Goal: Information Seeking & Learning: Learn about a topic

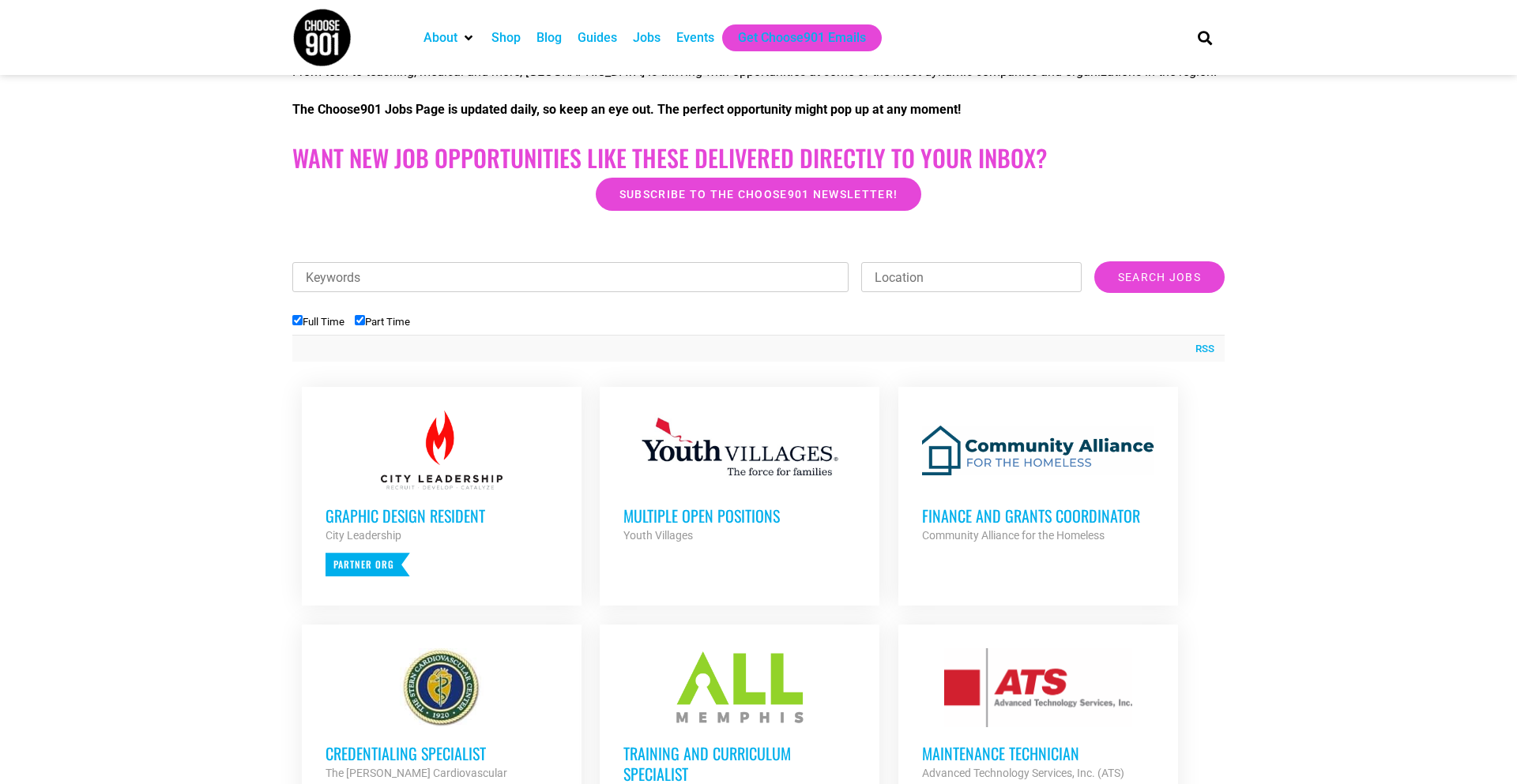
scroll to position [399, 0]
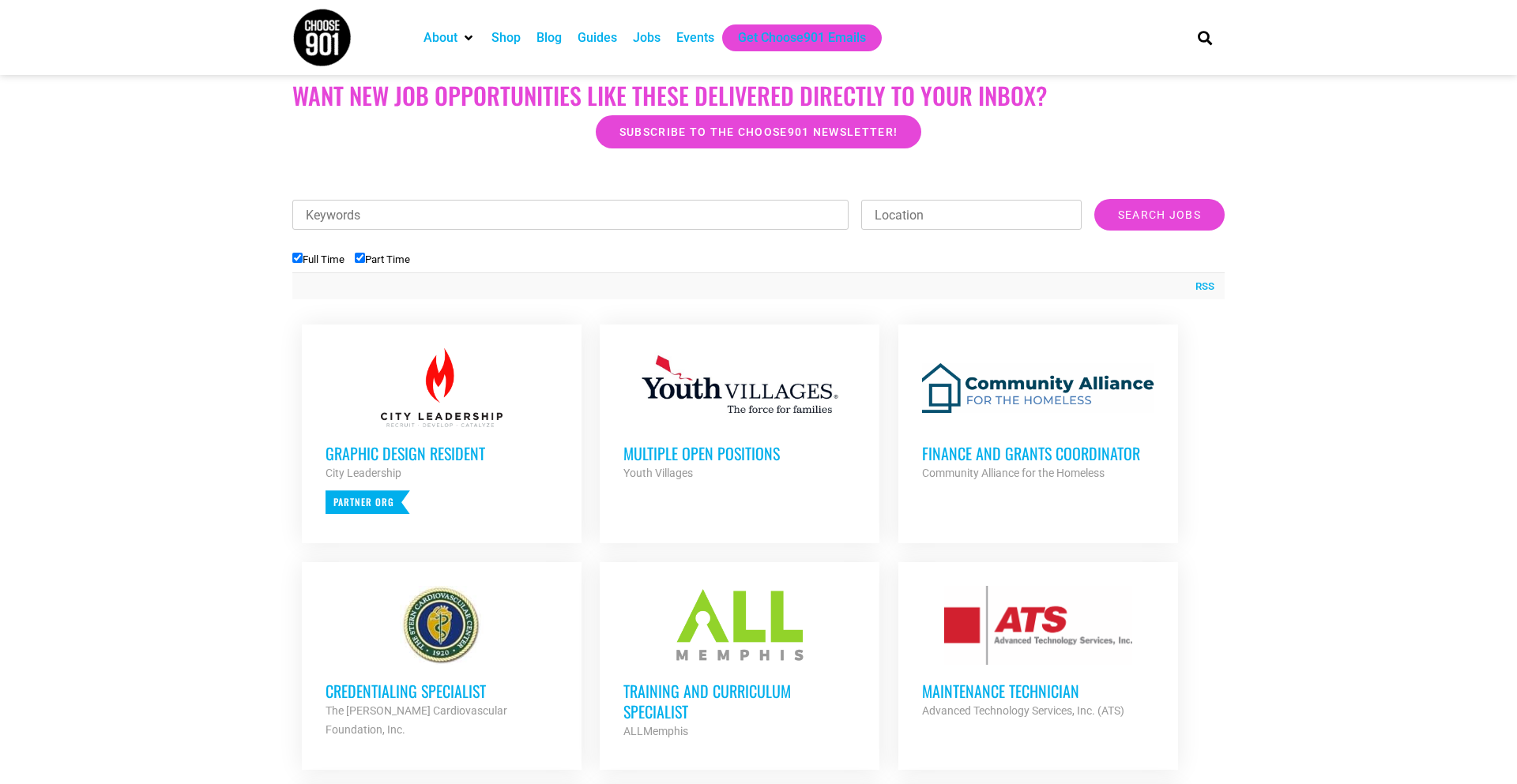
click at [684, 456] on h3 "Multiple Open Positions" at bounding box center [739, 453] width 232 height 20
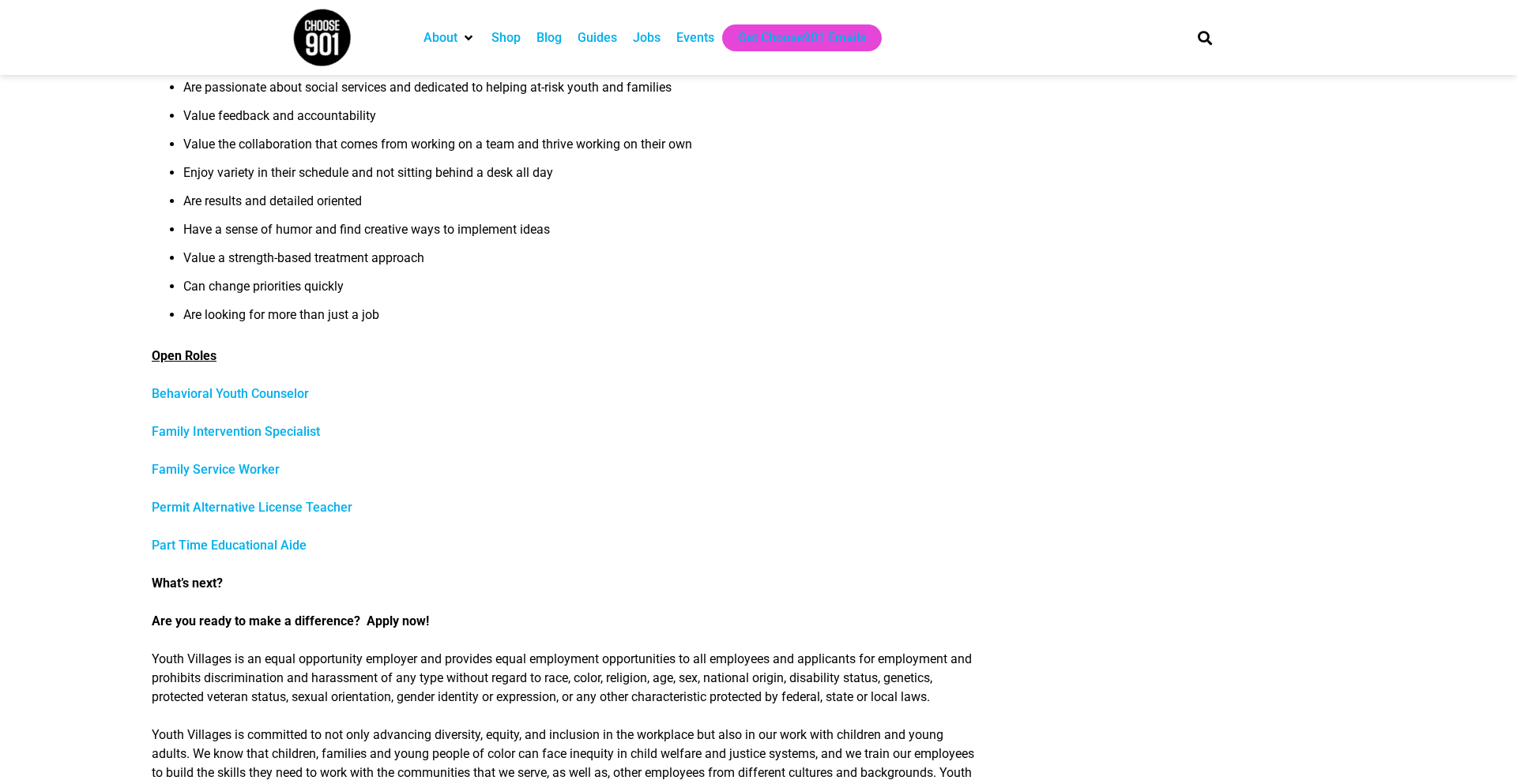
scroll to position [429, 0]
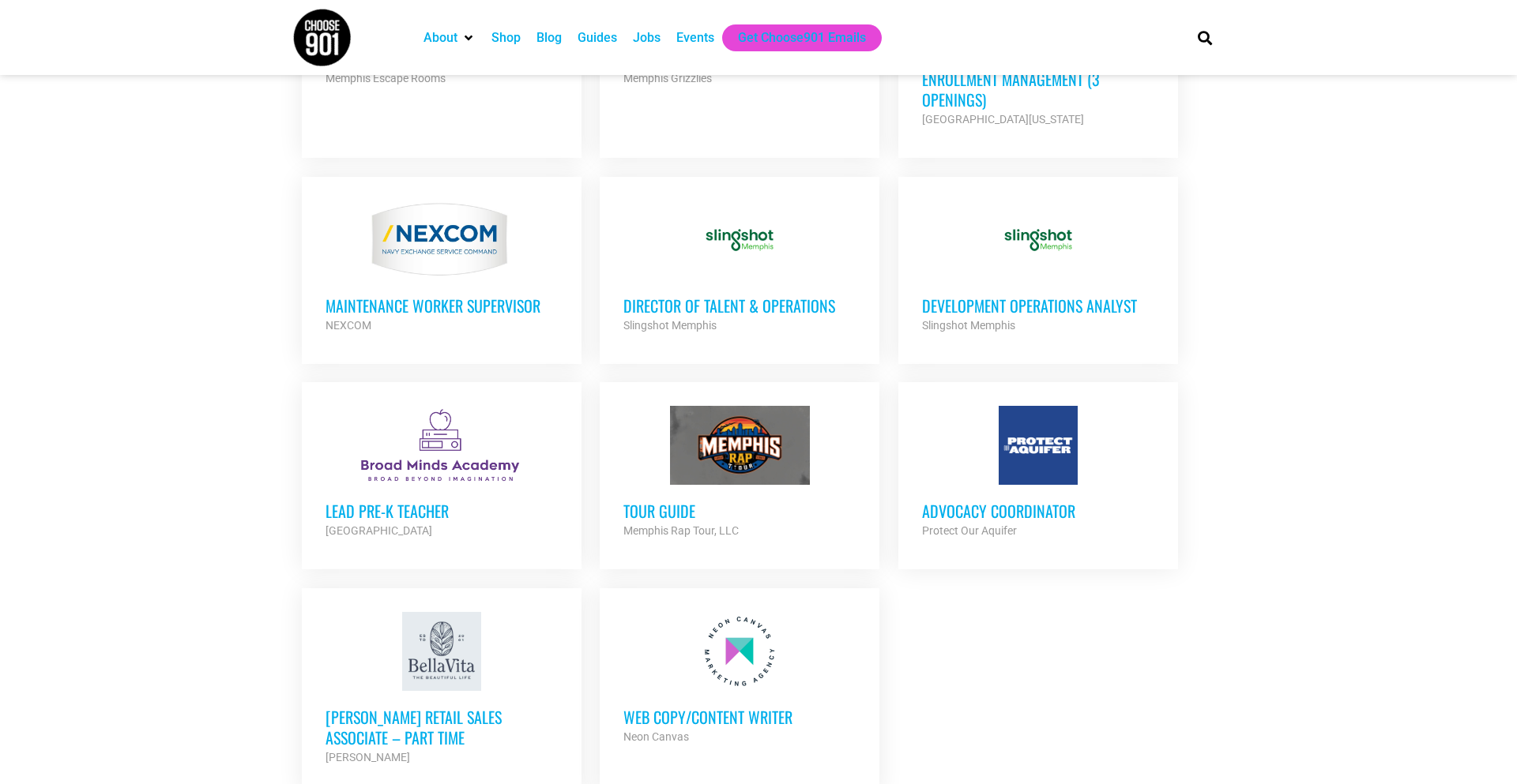
scroll to position [1496, 0]
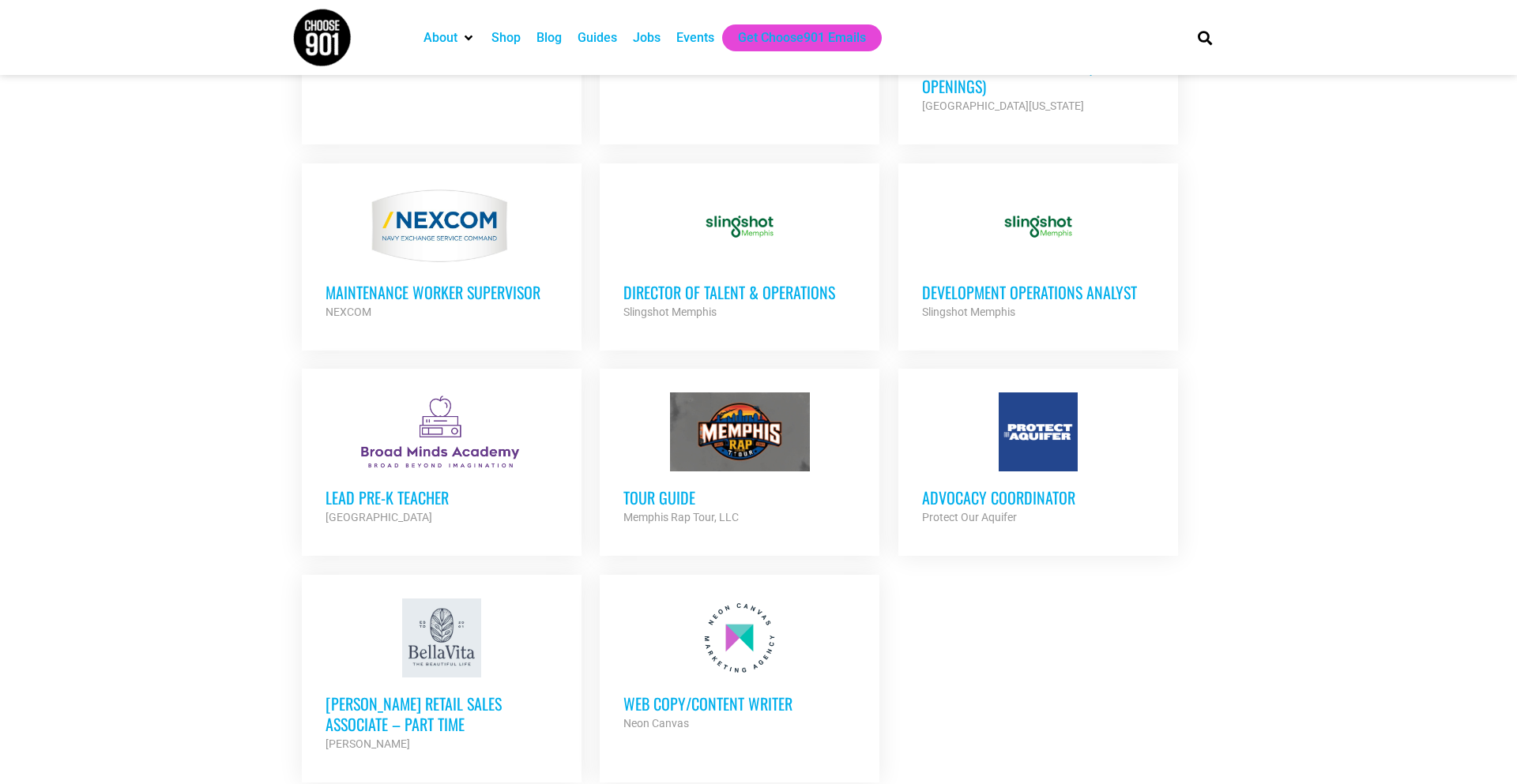
click at [952, 487] on h3 "Advocacy Coordinator" at bounding box center [1038, 497] width 232 height 20
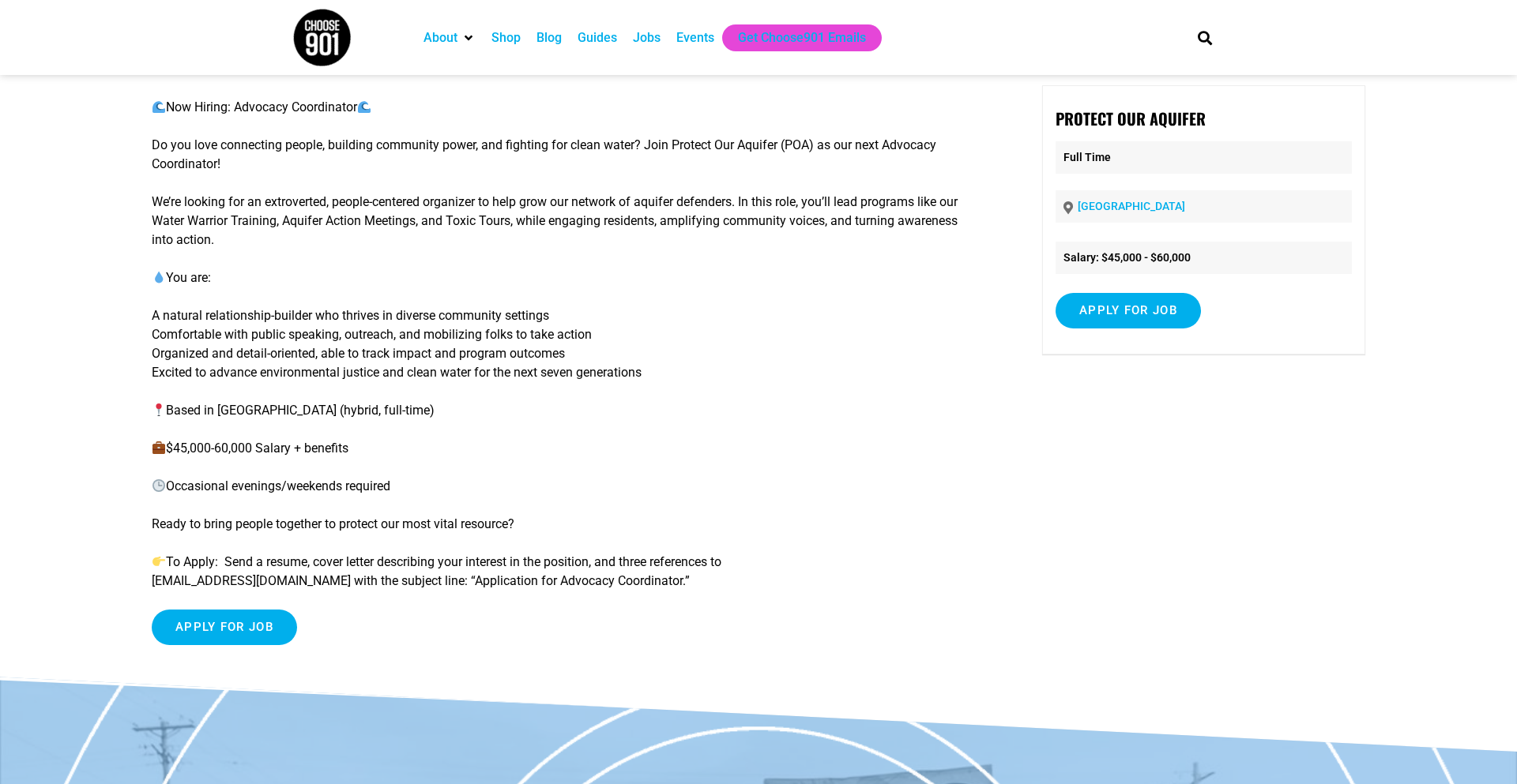
scroll to position [90, 0]
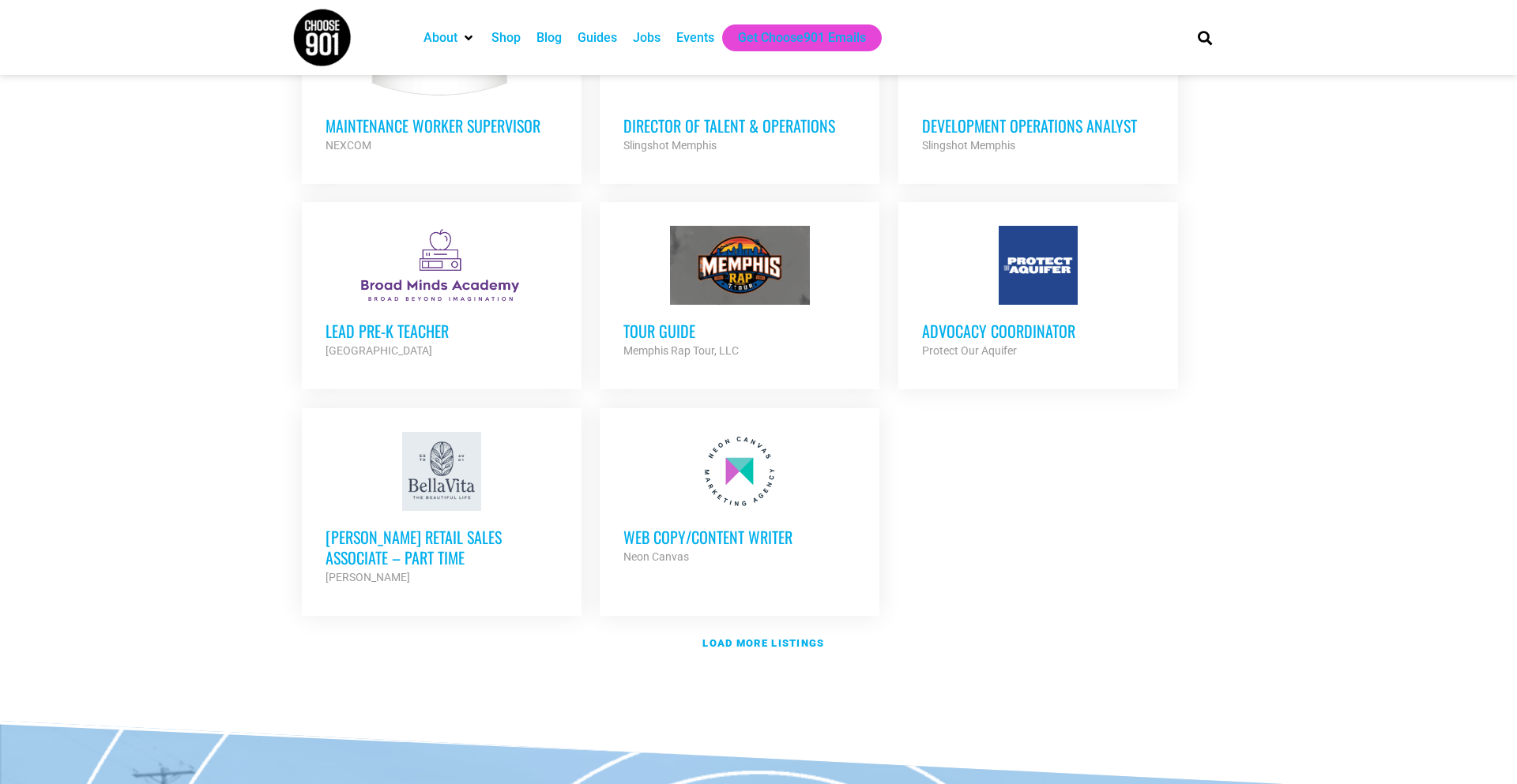
scroll to position [1664, 0]
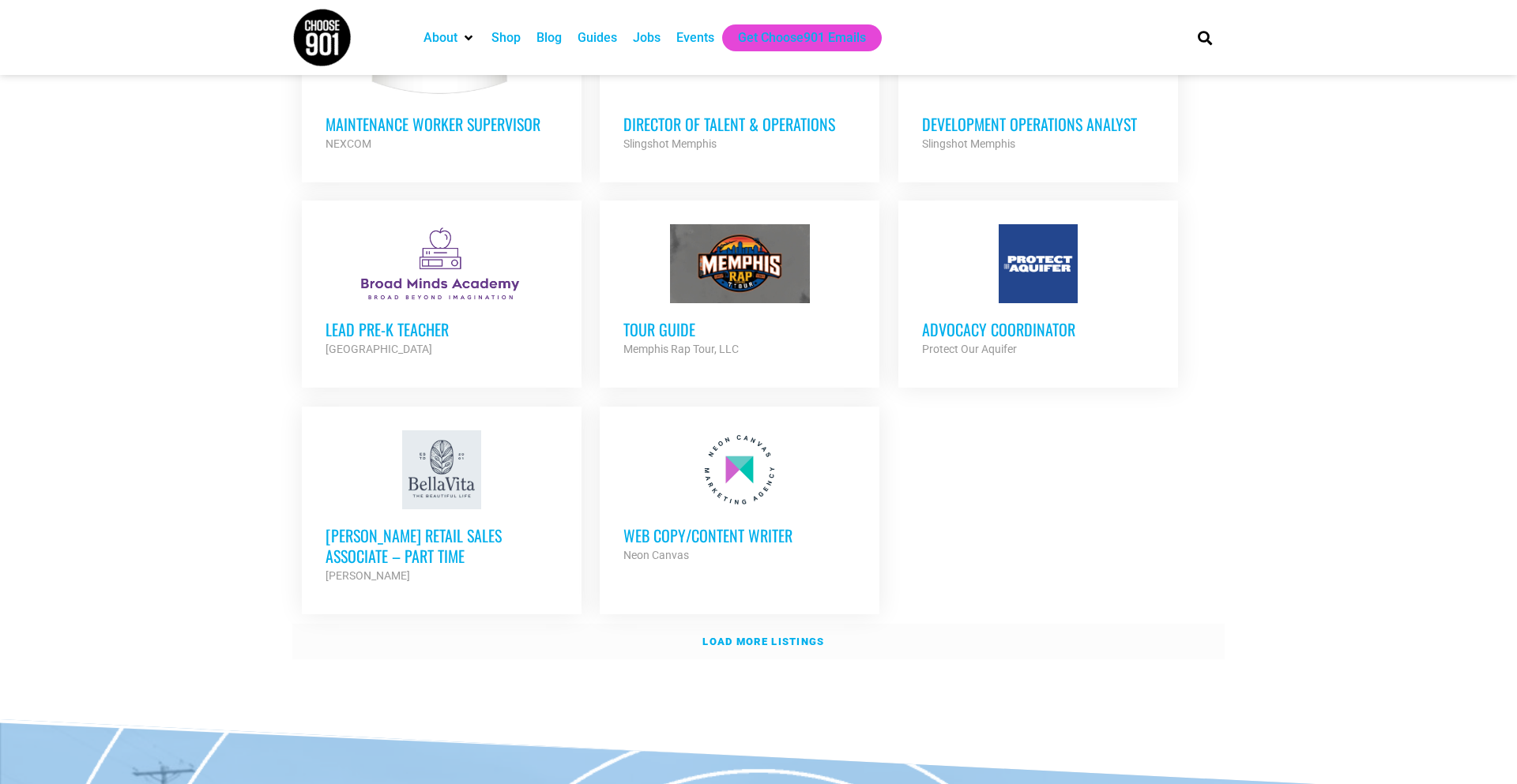
click at [745, 636] on strong "Load more listings" at bounding box center [763, 642] width 122 height 12
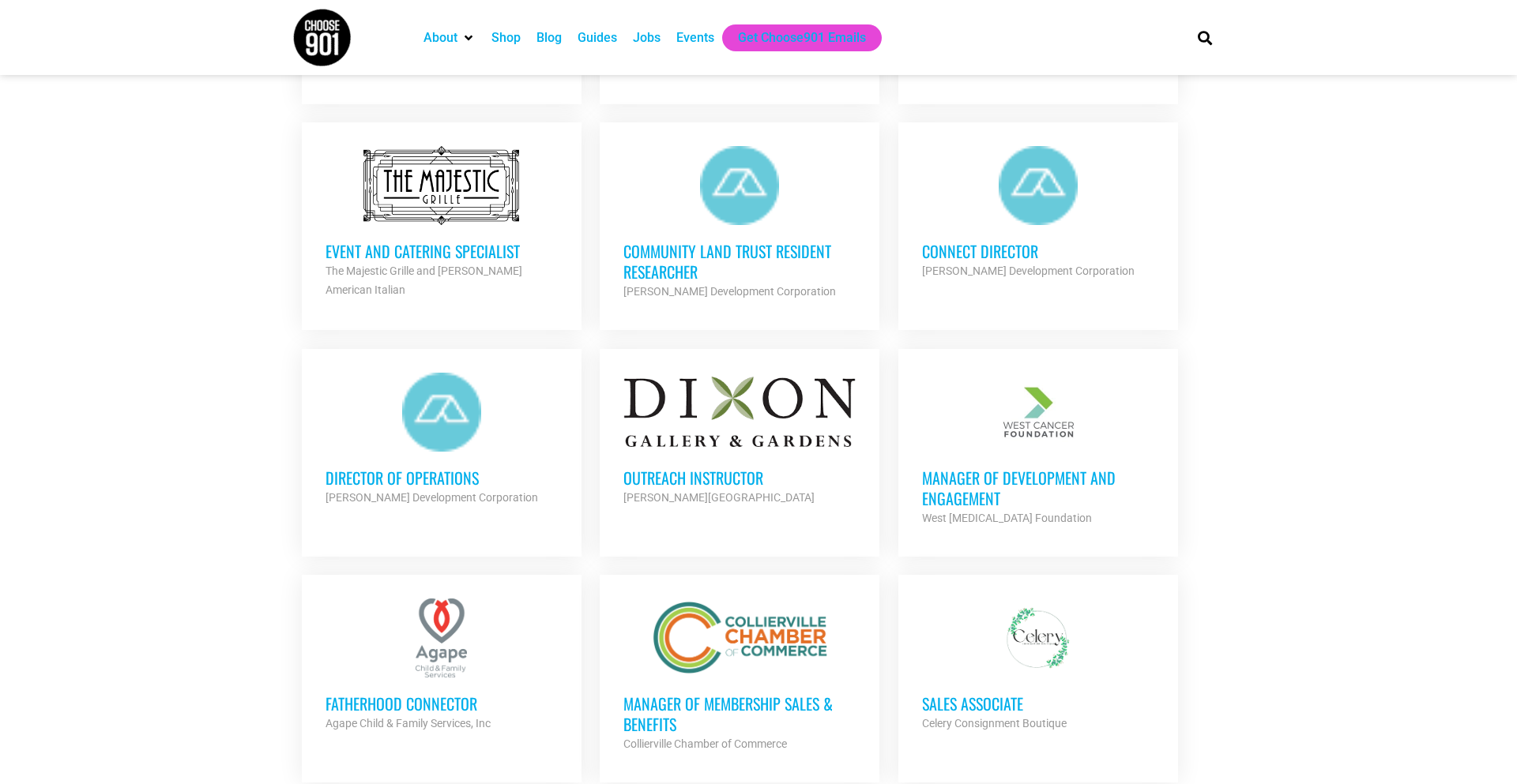
scroll to position [2176, 0]
click at [956, 468] on h3 "Manager of Development and Engagement" at bounding box center [1038, 486] width 232 height 41
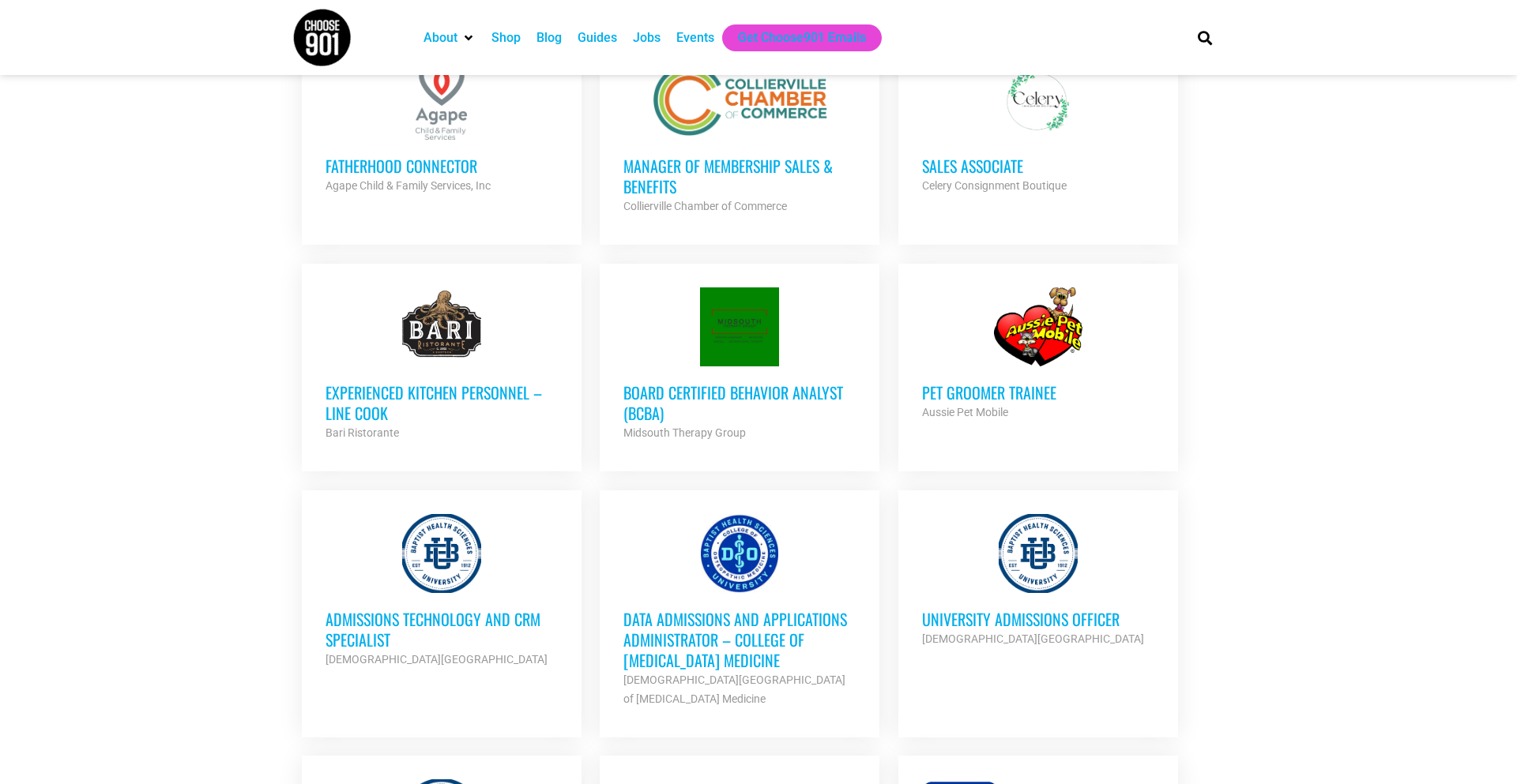
scroll to position [2735, 0]
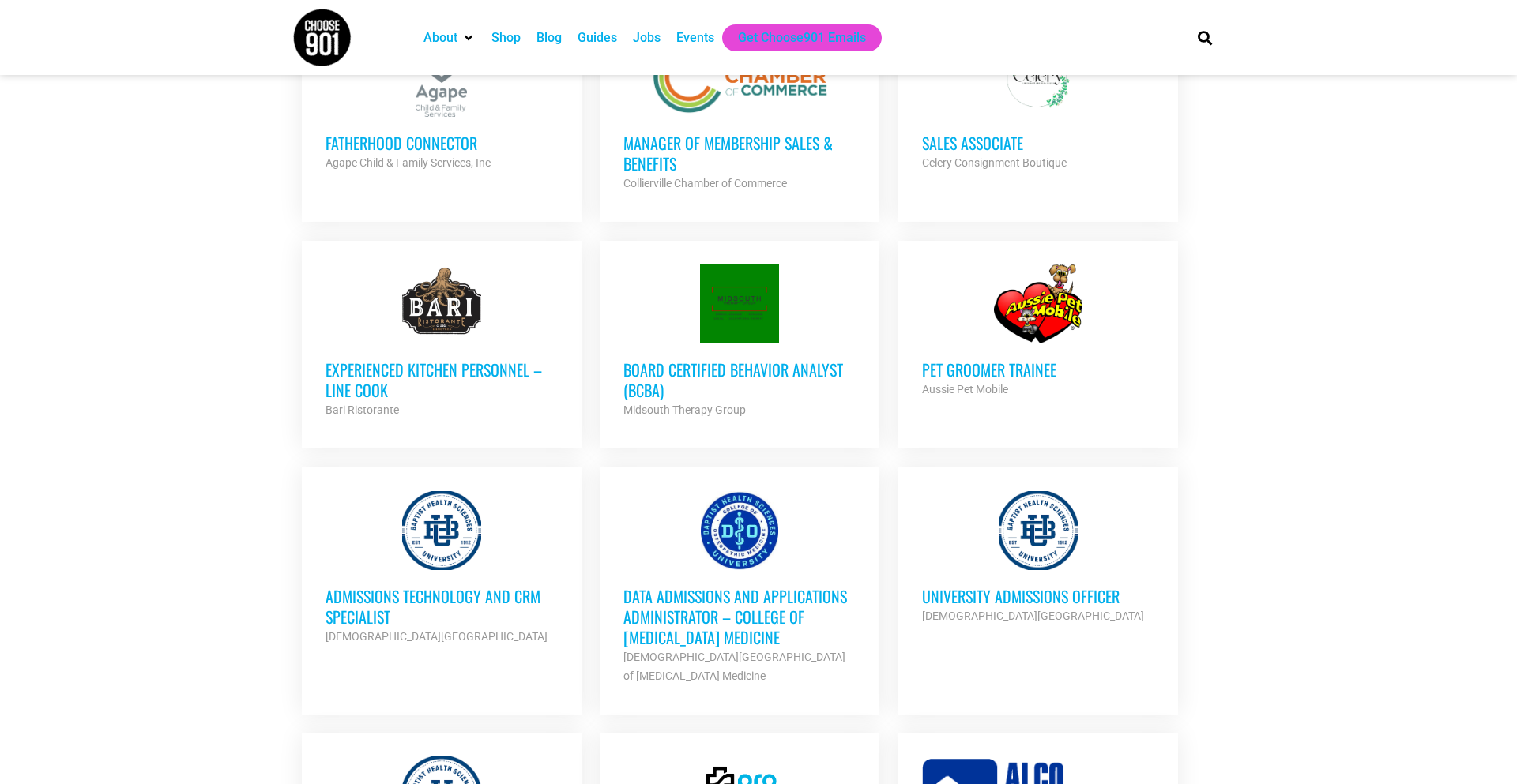
click at [969, 586] on h3 "University Admissions Officer" at bounding box center [1038, 596] width 232 height 20
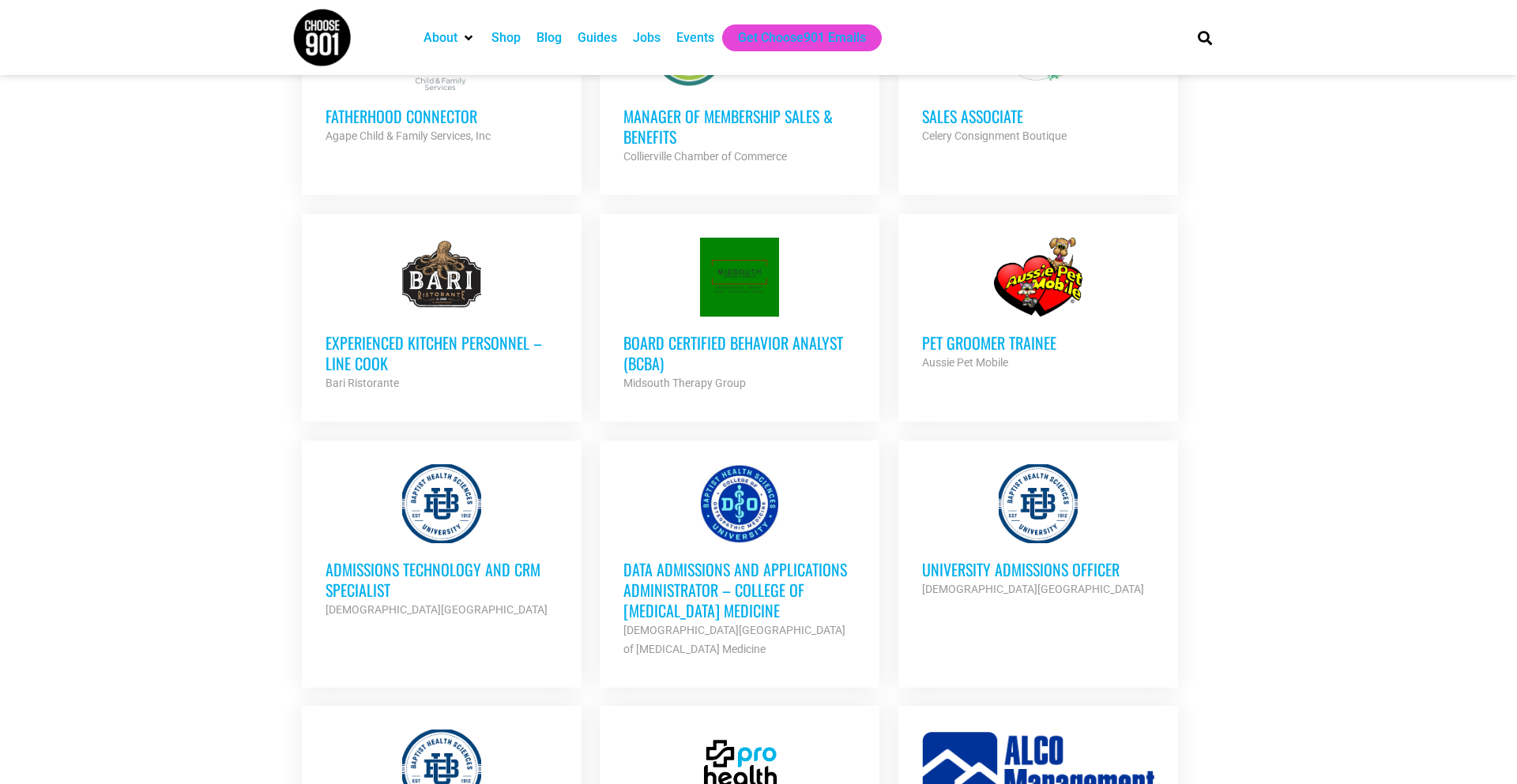
scroll to position [2780, 0]
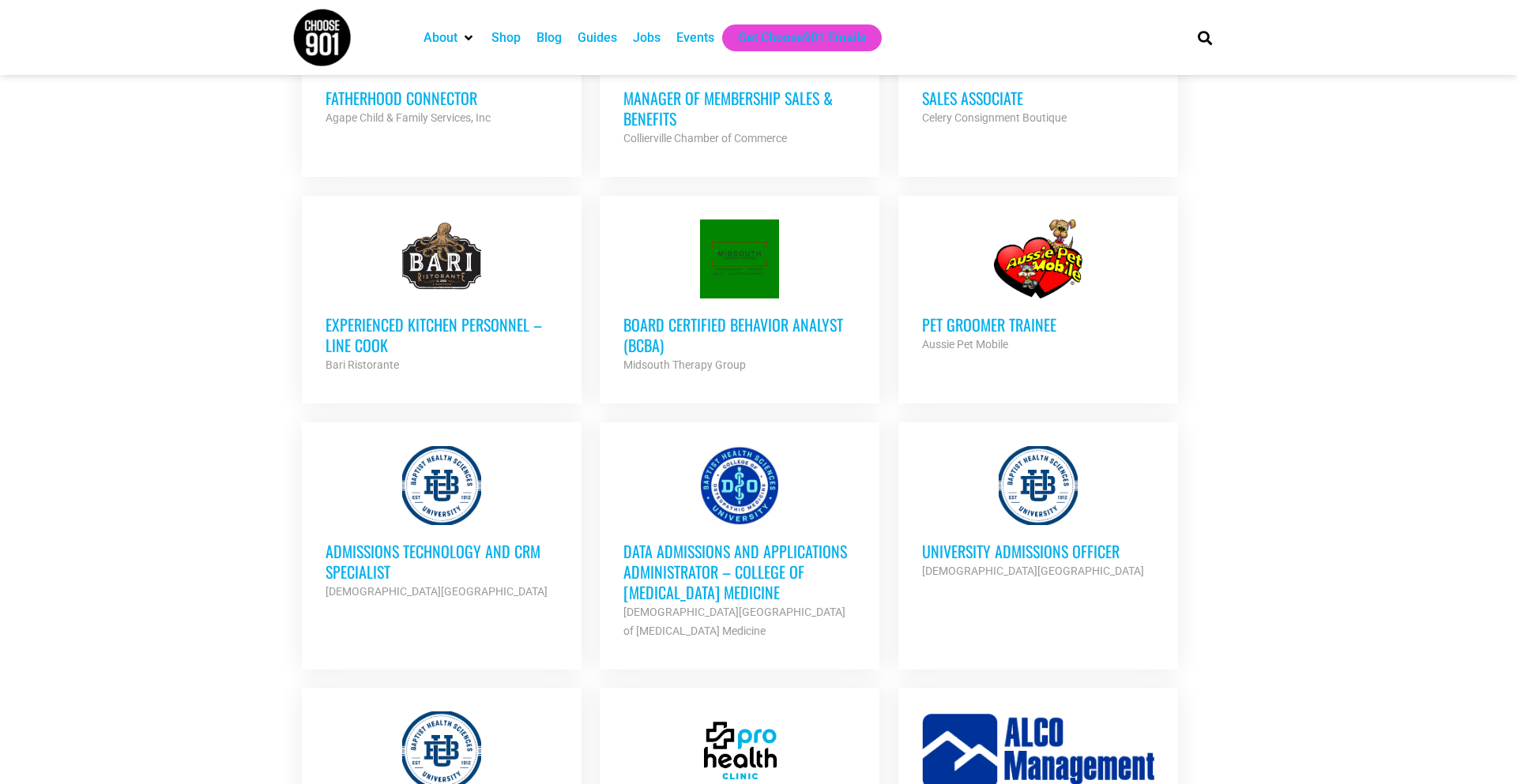
click at [977, 541] on h3 "University Admissions Officer" at bounding box center [1038, 551] width 232 height 20
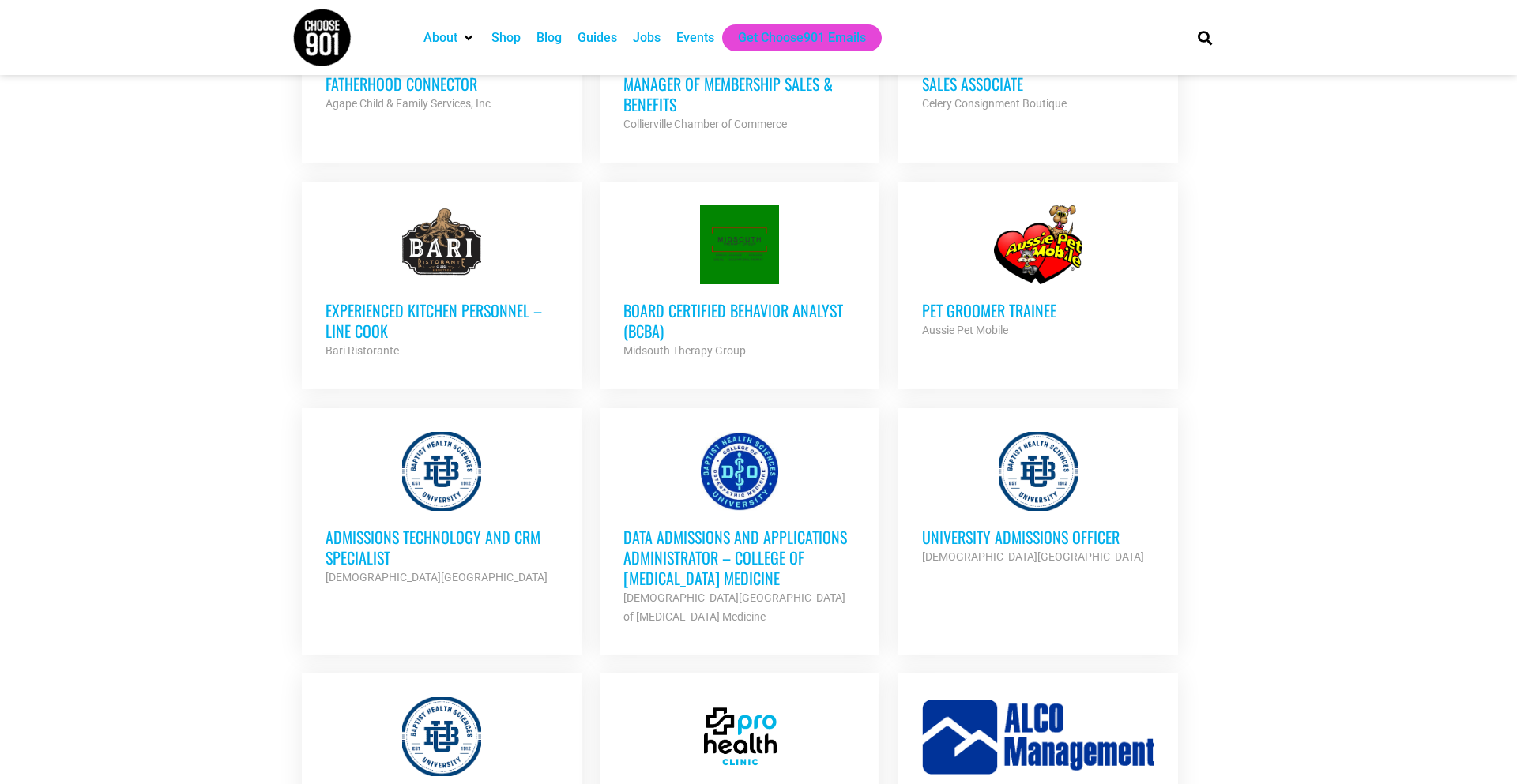
scroll to position [2805, 0]
